Goal: Ask a question: Seek information or help from site administrators or community

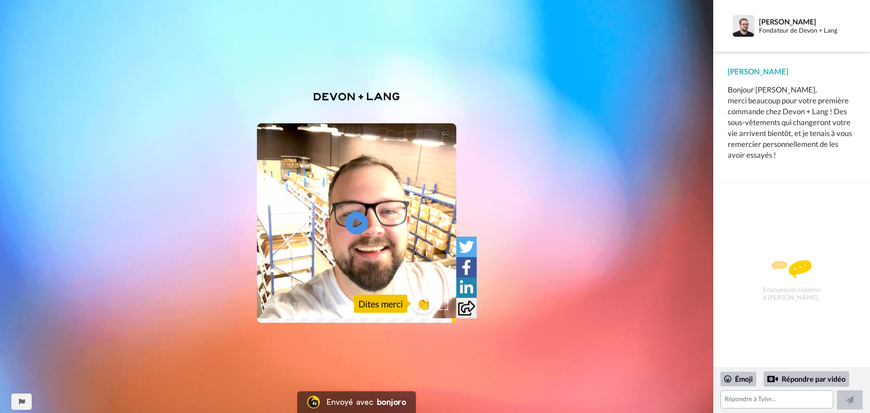
click at [793, 261] on img at bounding box center [791, 269] width 40 height 18
click at [793, 274] on img at bounding box center [791, 269] width 40 height 18
click at [755, 398] on textarea at bounding box center [776, 399] width 113 height 18
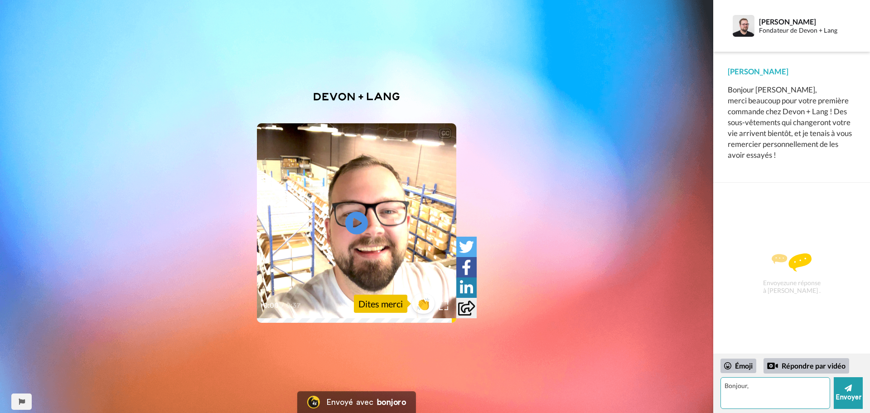
type textarea "Bonjour,"
click at [723, 387] on textarea "Bonjour," at bounding box center [775, 393] width 110 height 32
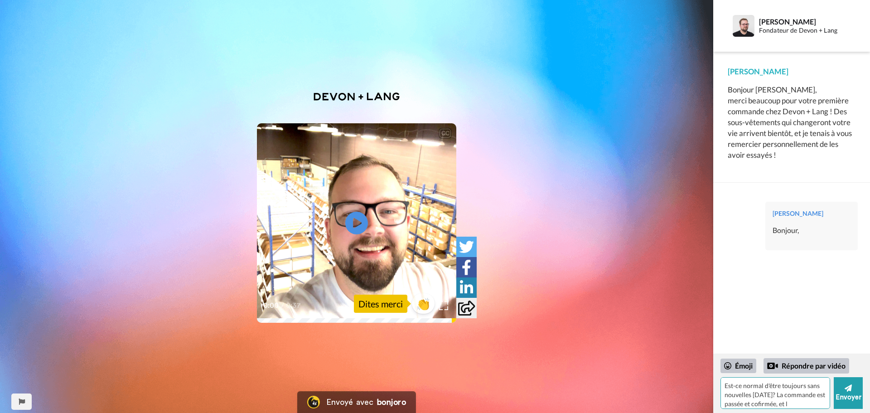
scroll to position [8, 0]
click at [807, 394] on textarea "Est-ce normal d'être toujours sans nouvelles [DATE]? La commande est passée et …" at bounding box center [775, 393] width 110 height 32
click at [799, 405] on textarea "Est-ce normal d'être toujours sans nouvelles [DATE]? La commande est passée et …" at bounding box center [775, 393] width 110 height 32
type textarea "Est-ce normal d'être toujours sans nouvelles [DATE]? La commande est passée et …"
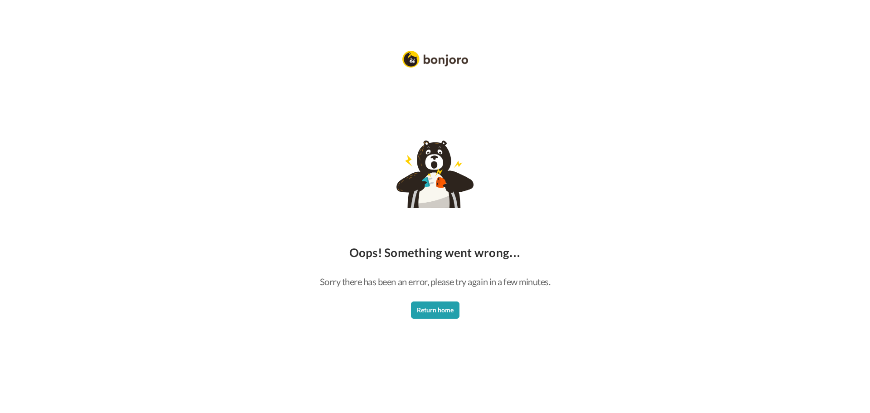
drag, startPoint x: 814, startPoint y: 168, endPoint x: 815, endPoint y: 282, distance: 114.6
click at [444, 307] on font "Retour à la maison" at bounding box center [435, 310] width 52 height 8
